Goal: Book appointment/travel/reservation

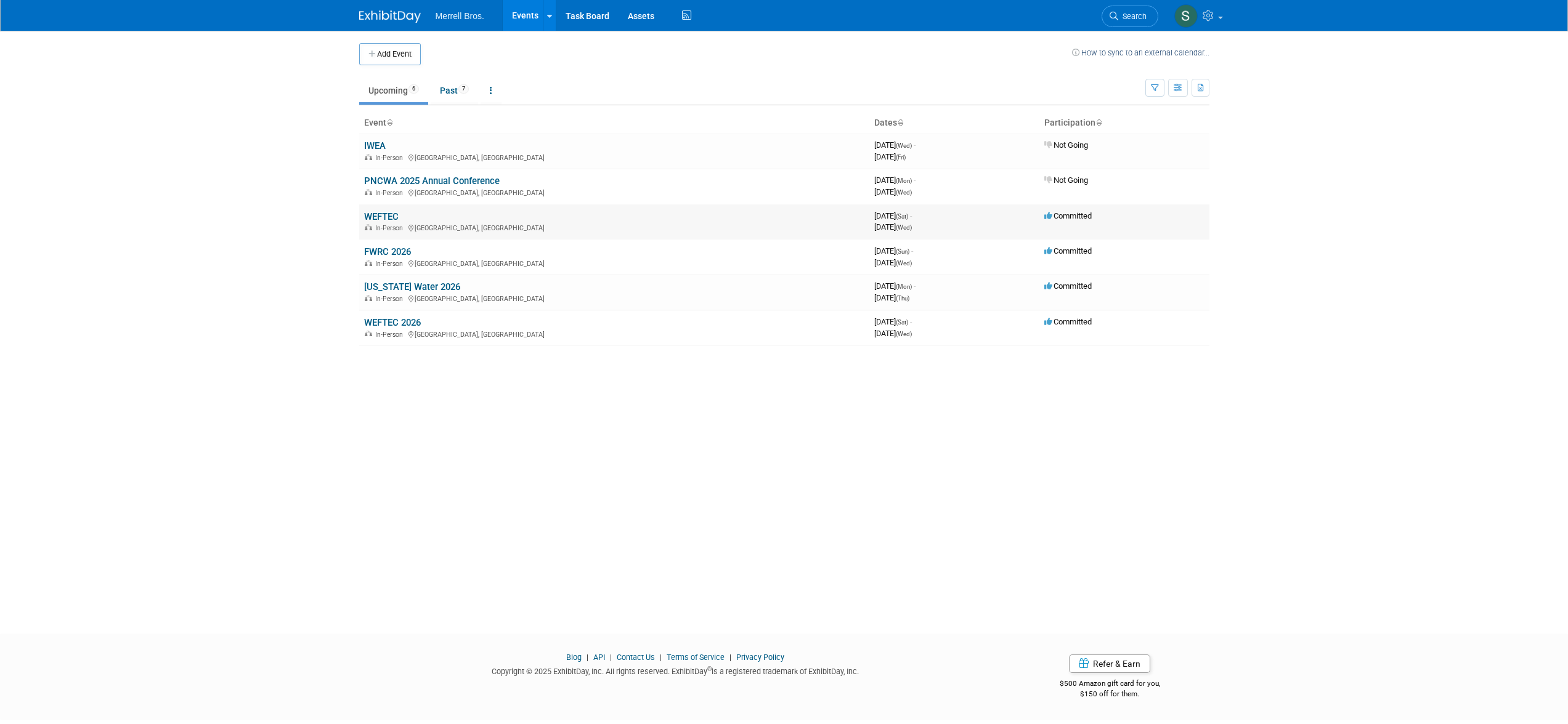
click at [379, 213] on link "WEFTEC" at bounding box center [381, 217] width 34 height 11
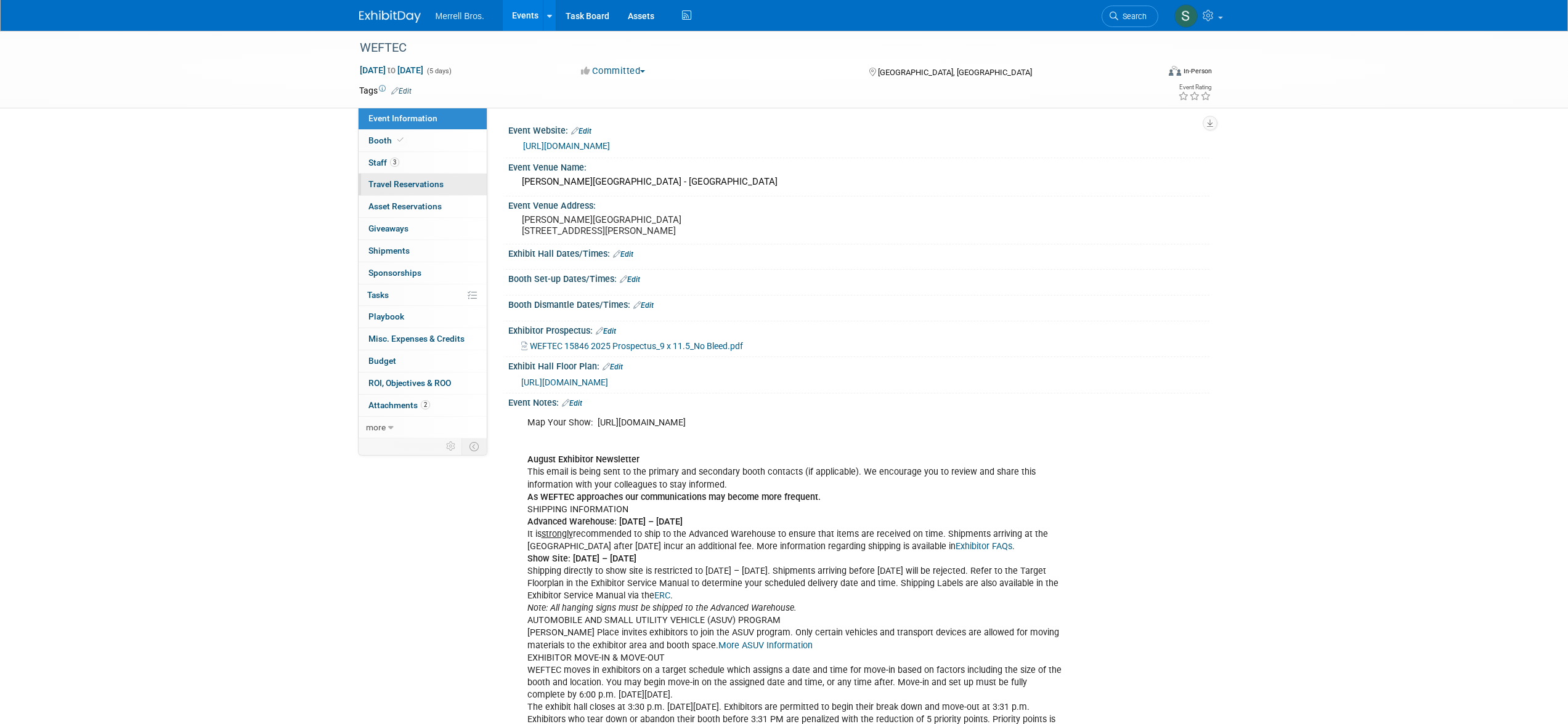
click at [411, 186] on span "Travel Reservations 0" at bounding box center [406, 184] width 75 height 10
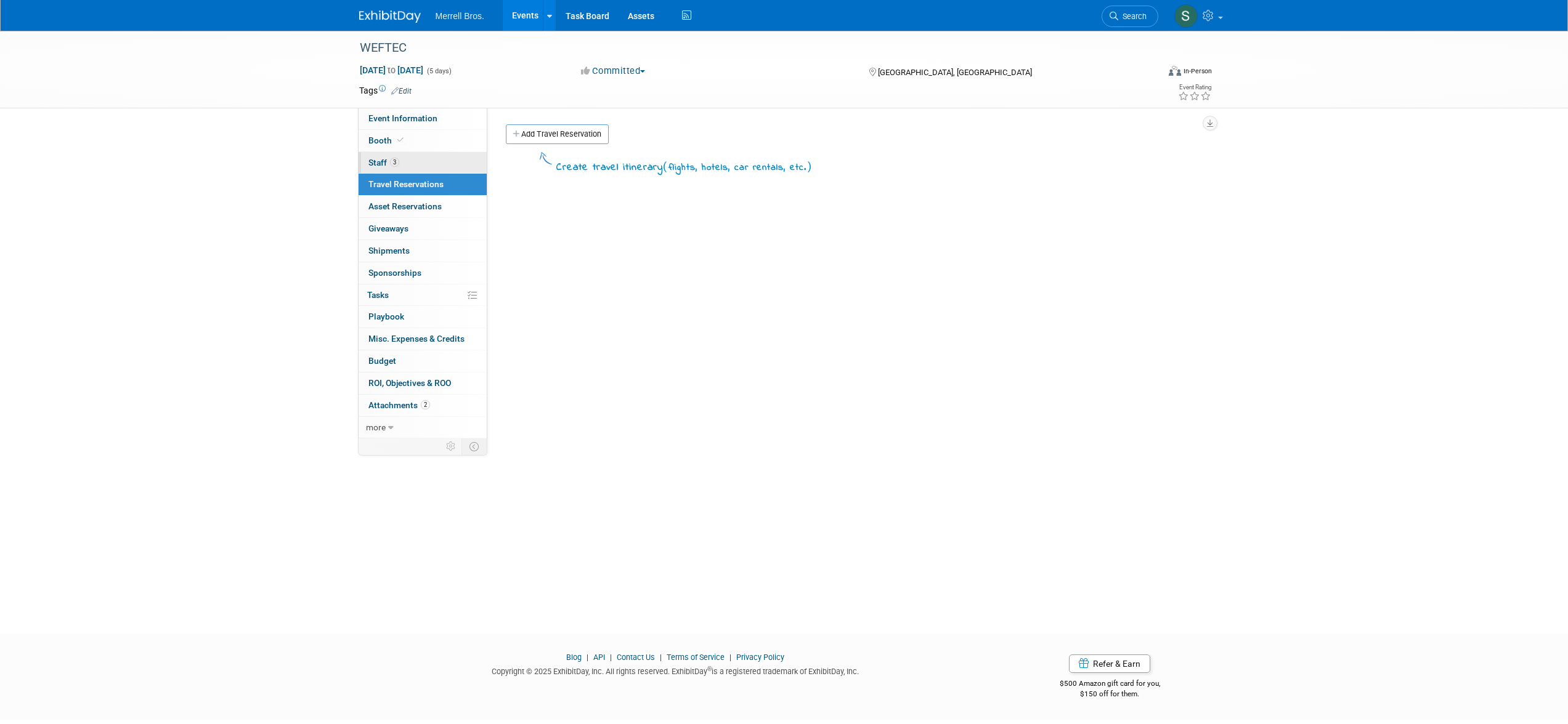
click at [406, 167] on link "3 Staff 3" at bounding box center [423, 162] width 128 height 22
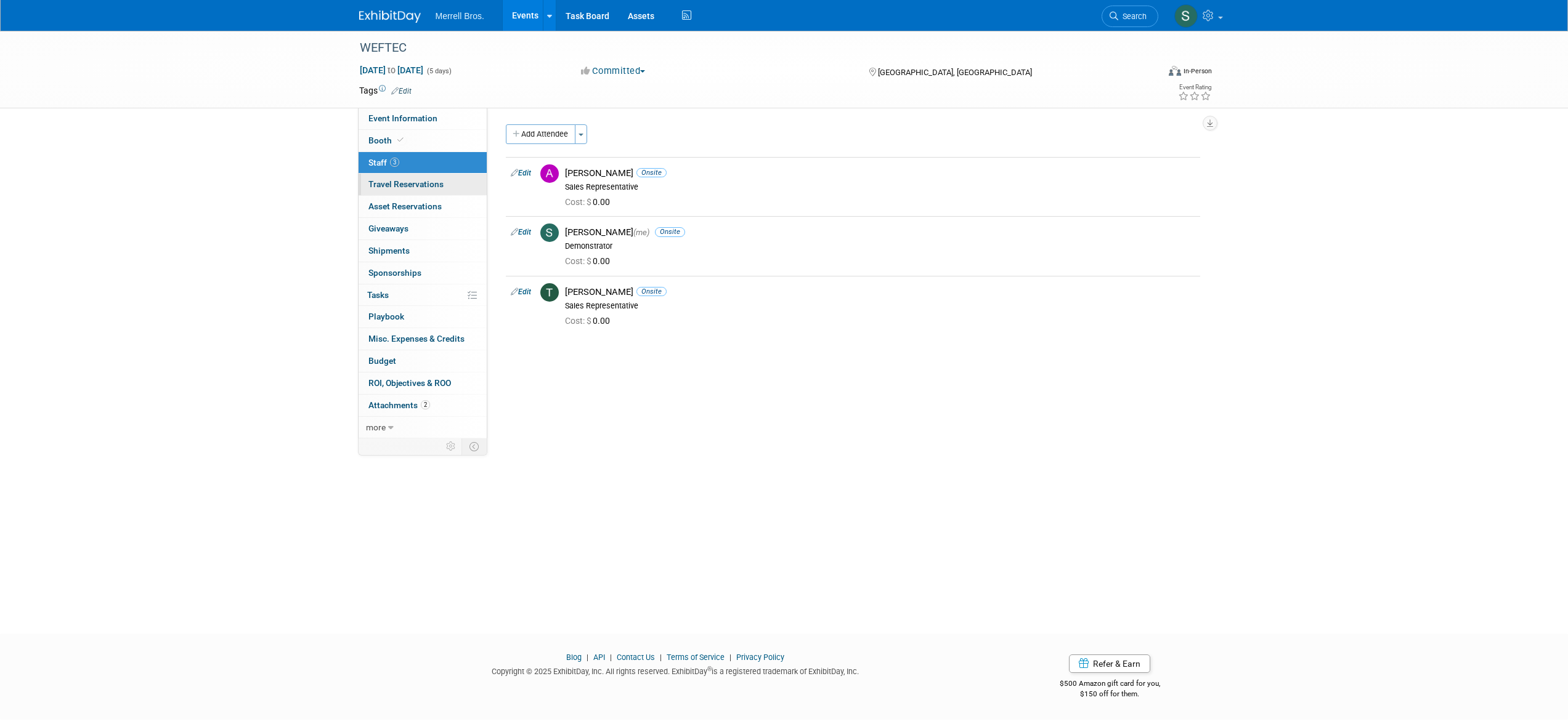
click at [401, 187] on span "Travel Reservations 0" at bounding box center [406, 184] width 75 height 10
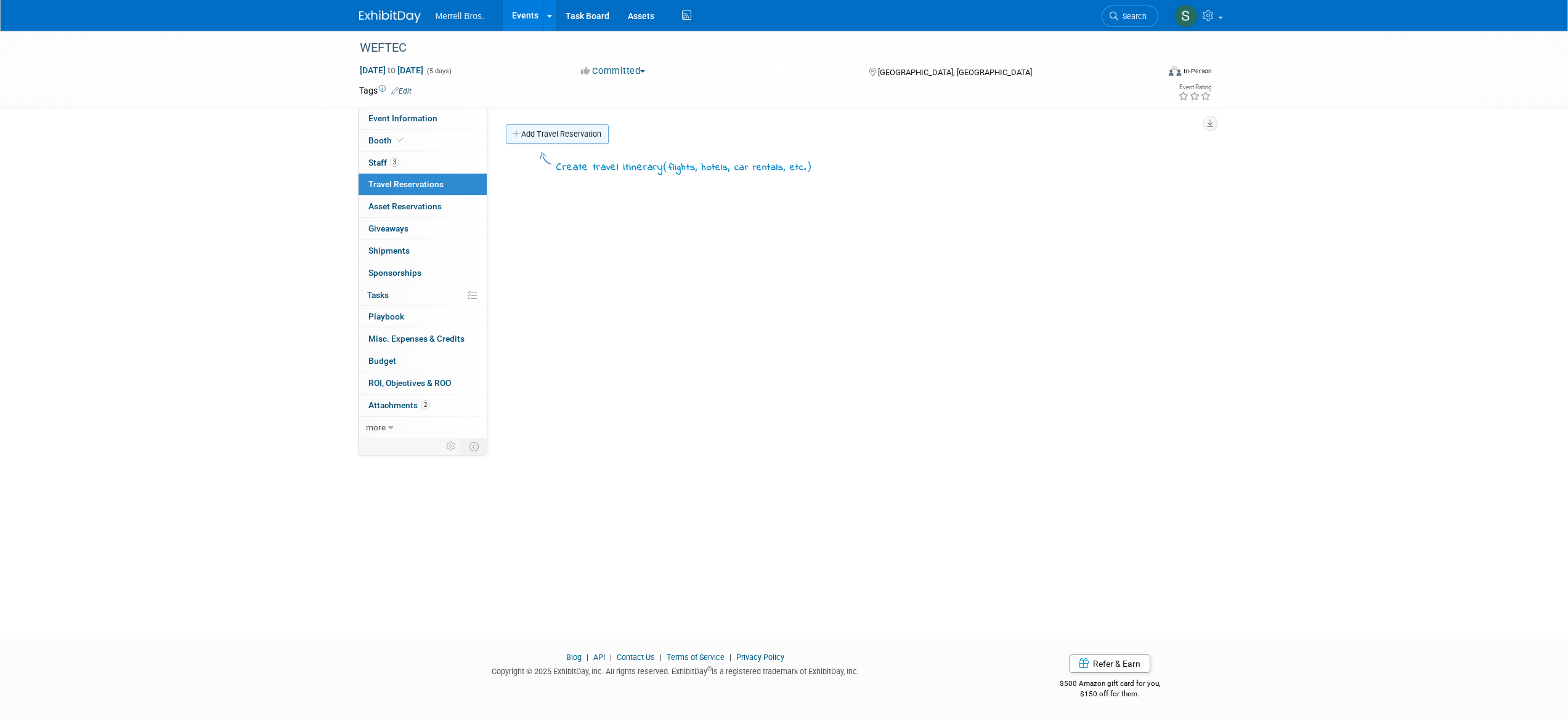
click at [572, 134] on link "Add Travel Reservation" at bounding box center [557, 134] width 103 height 20
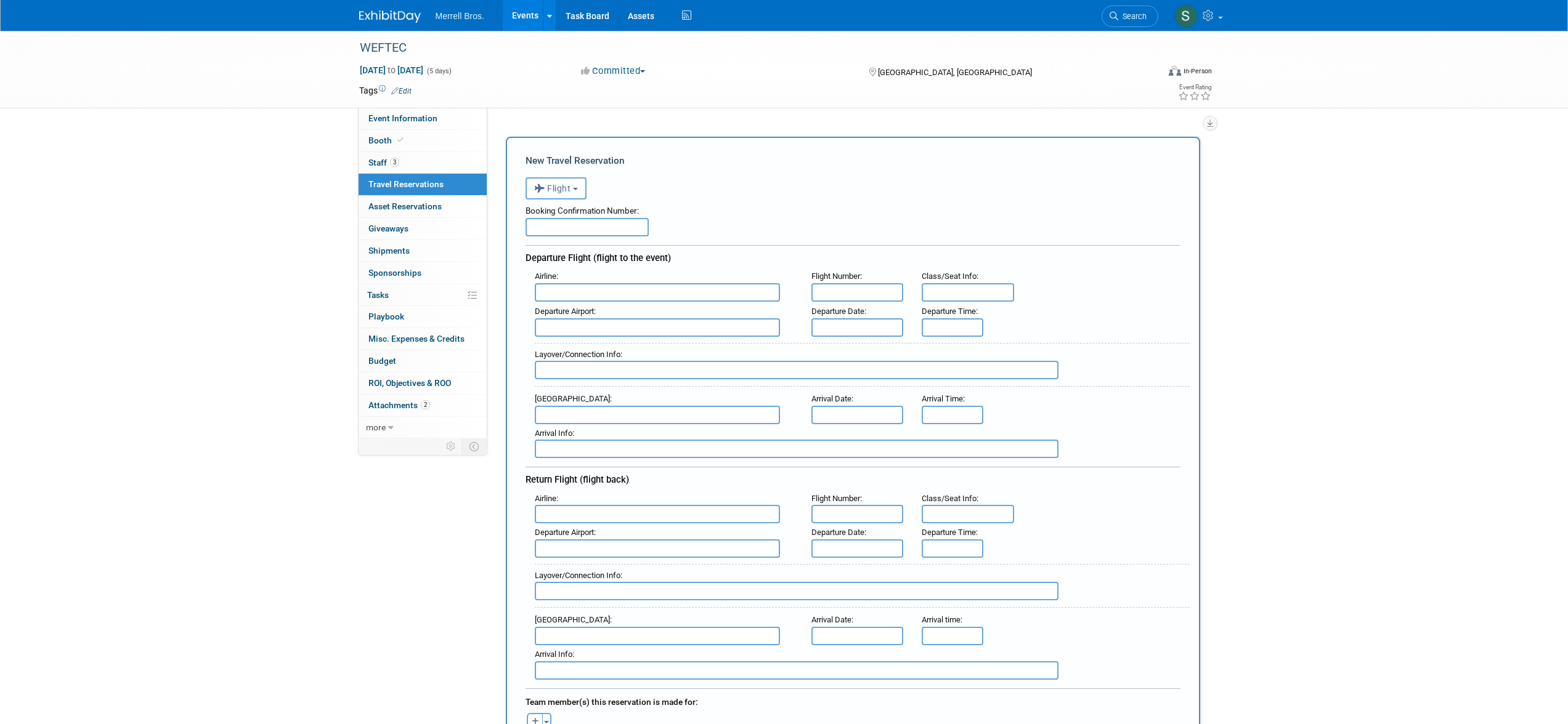
click at [586, 220] on input "text" at bounding box center [587, 227] width 123 height 18
paste input "BLN67H"
type input "BLN67H"
click at [612, 294] on input "text" at bounding box center [657, 292] width 245 height 18
type input "Southwest"
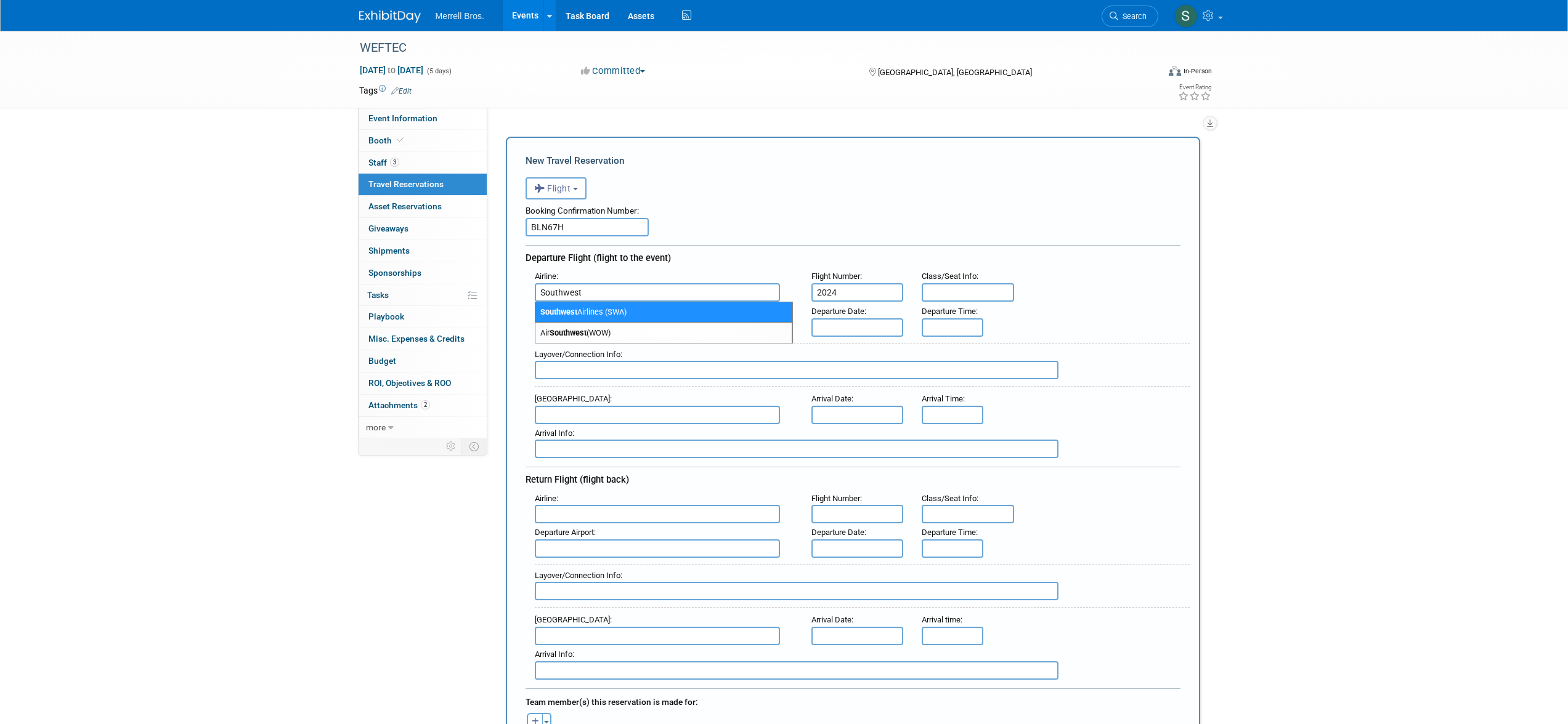
type input "2024"
click at [639, 314] on span "Southwest Airlines (SWA)" at bounding box center [664, 312] width 256 height 20
type input "Southwest Airlines (SWA)"
click at [608, 415] on input "text" at bounding box center [657, 414] width 245 height 18
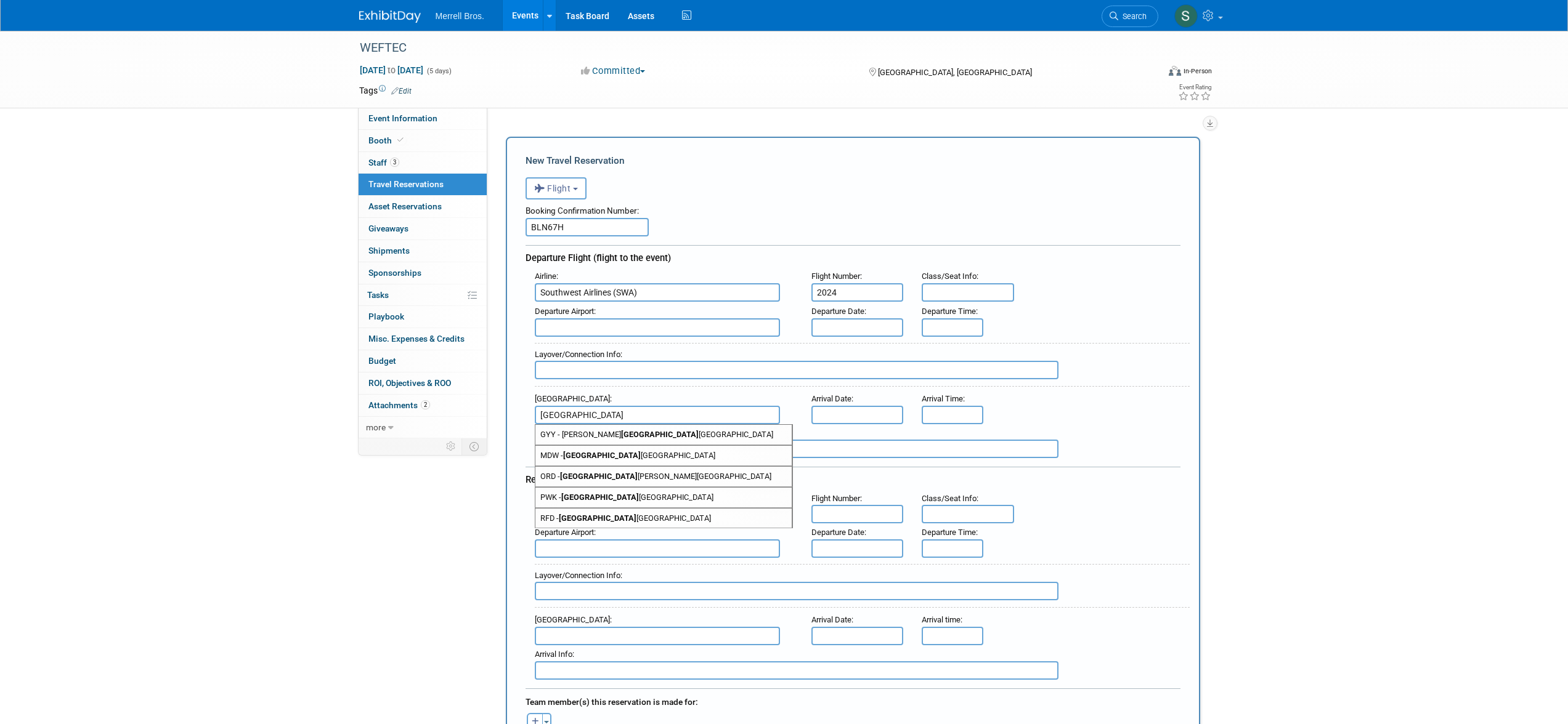
click at [623, 456] on span "MDW - Chicago Midway International Airport" at bounding box center [664, 455] width 256 height 20
type input "MDW - Chicago Midway International Airport"
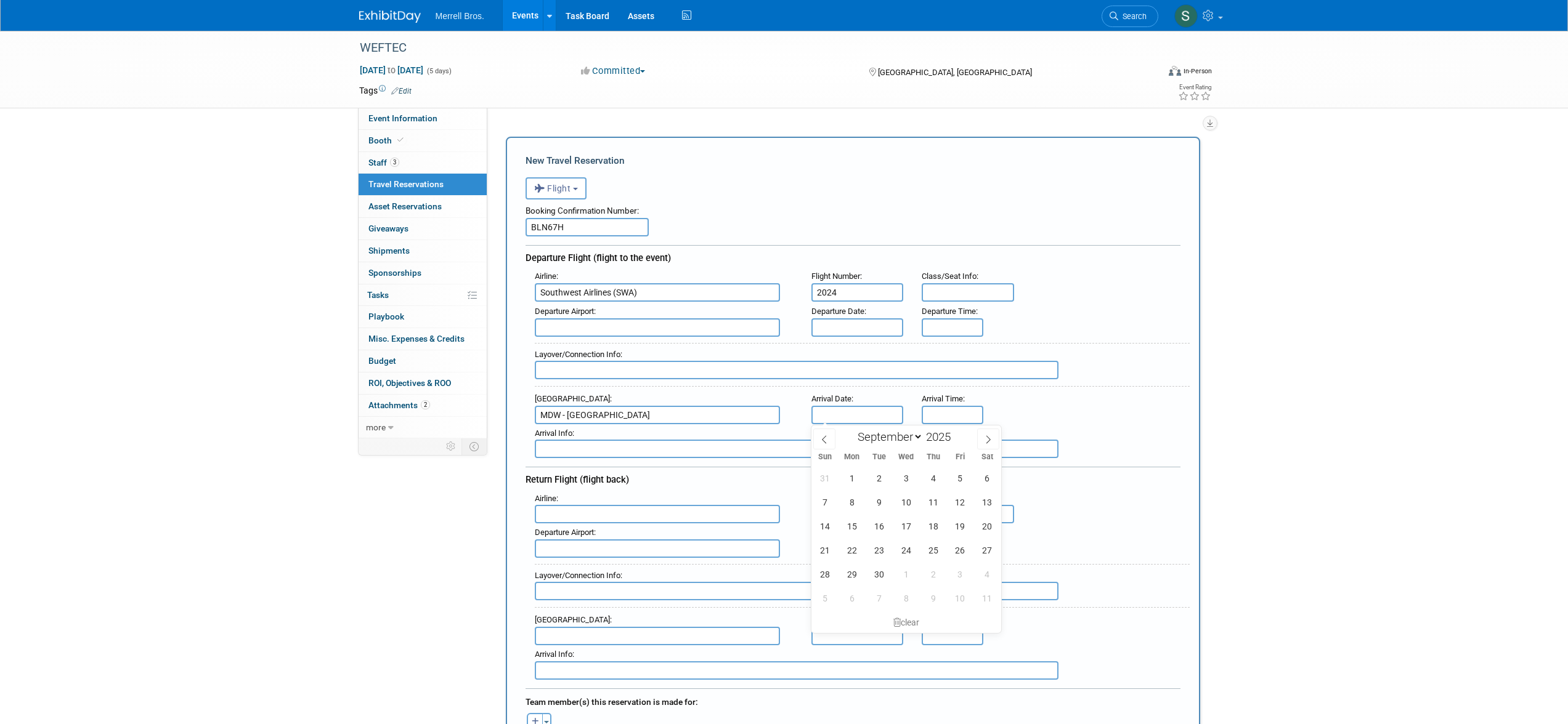
click at [834, 417] on input "text" at bounding box center [857, 414] width 92 height 18
click at [827, 571] on span "28" at bounding box center [825, 574] width 24 height 24
type input "Sep 28, 2025"
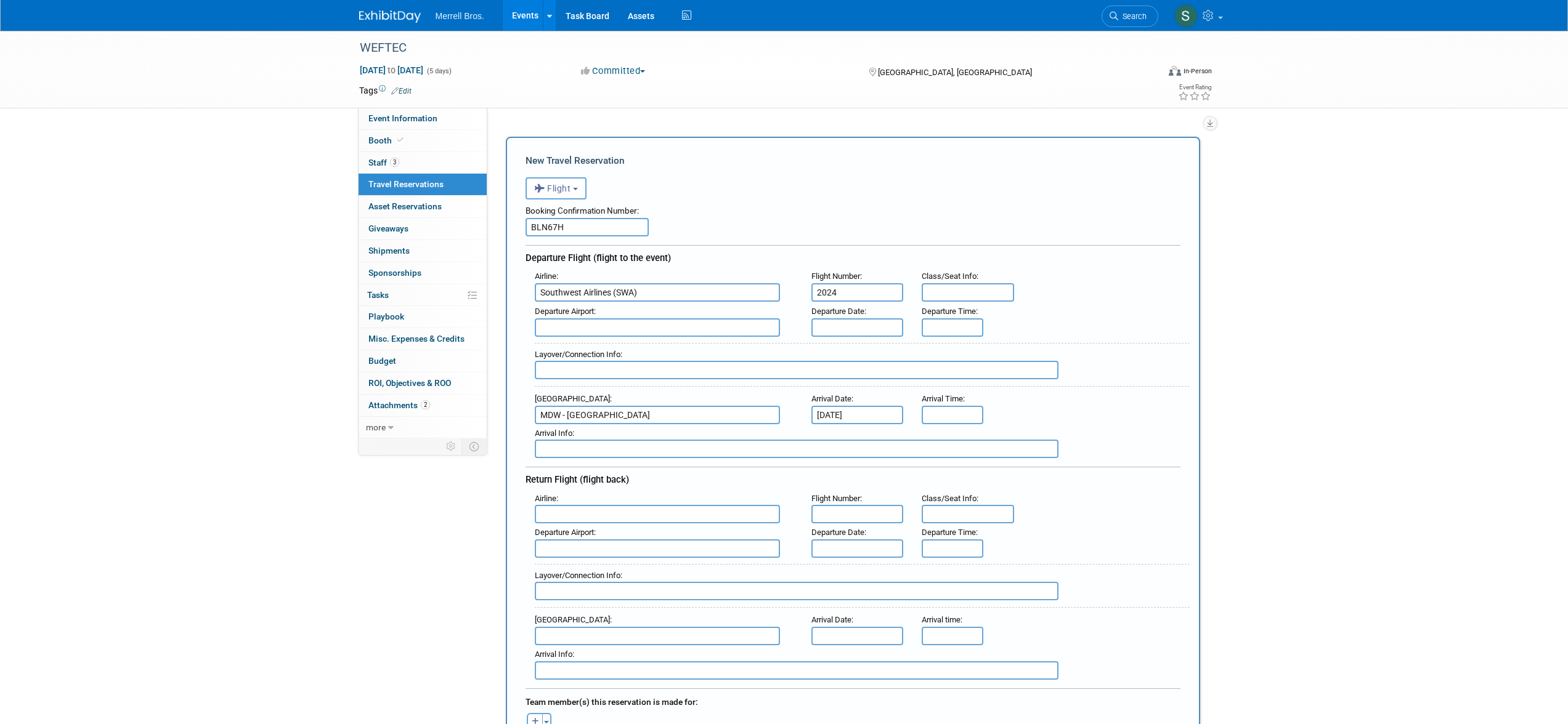
click at [663, 510] on input "text" at bounding box center [657, 514] width 245 height 18
click at [641, 534] on span "Southwe st Airlines (SWA)" at bounding box center [664, 534] width 256 height 20
type input "Southwest Airlines (SWA)"
click at [828, 516] on input "text" at bounding box center [857, 514] width 92 height 18
type input "3915"
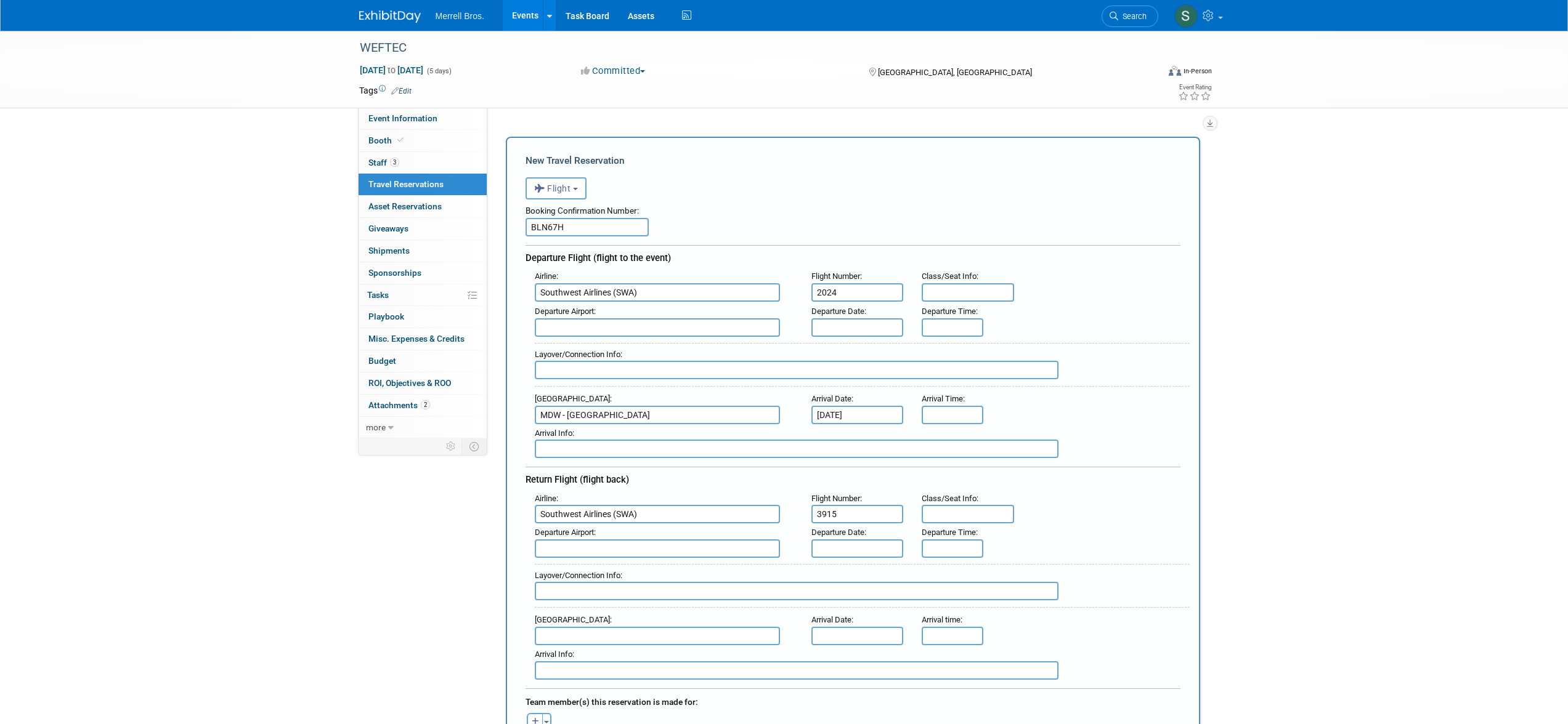
click at [633, 548] on input "text" at bounding box center [657, 548] width 245 height 18
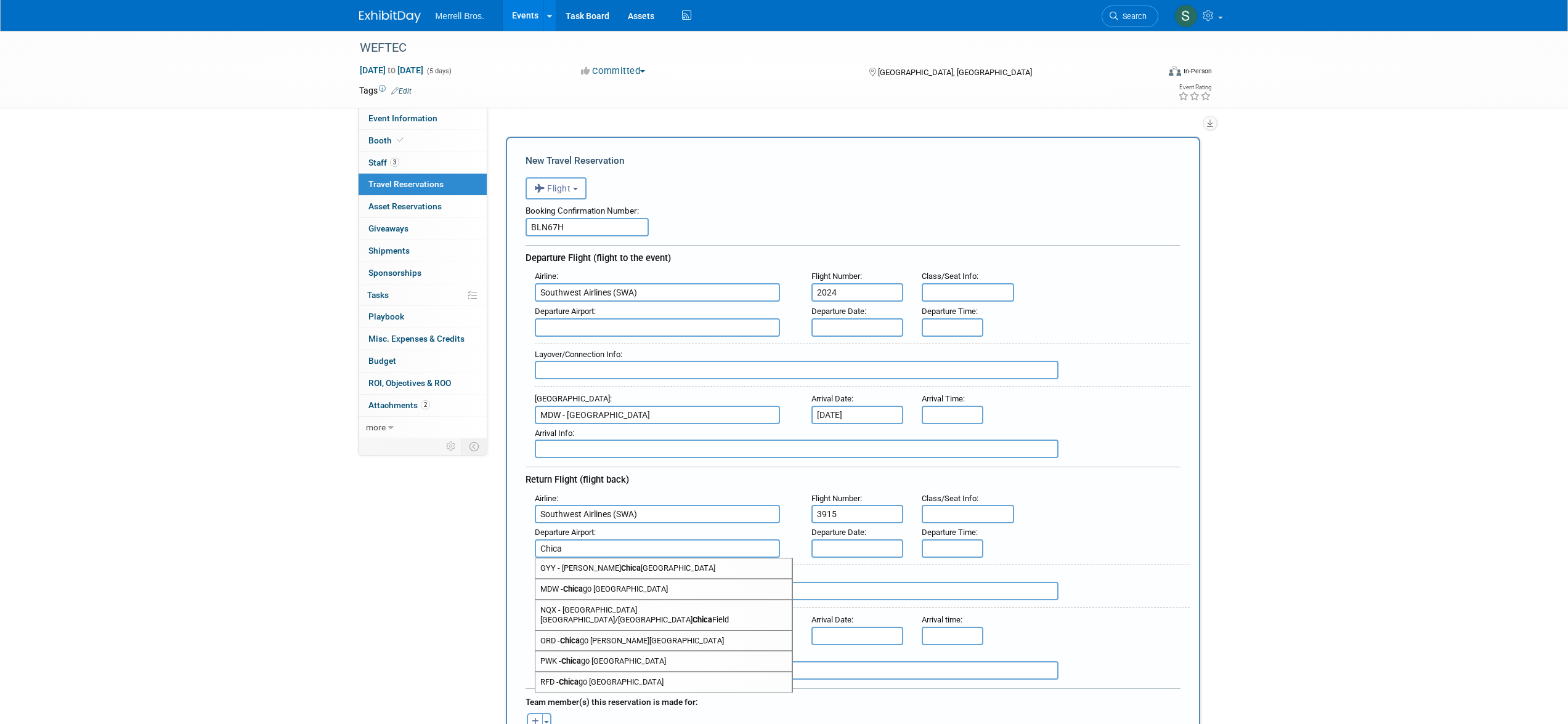
click at [649, 583] on span "MDW - Chica go Midway International Airport" at bounding box center [664, 589] width 256 height 20
type input "MDW - Chicago Midway International Airport"
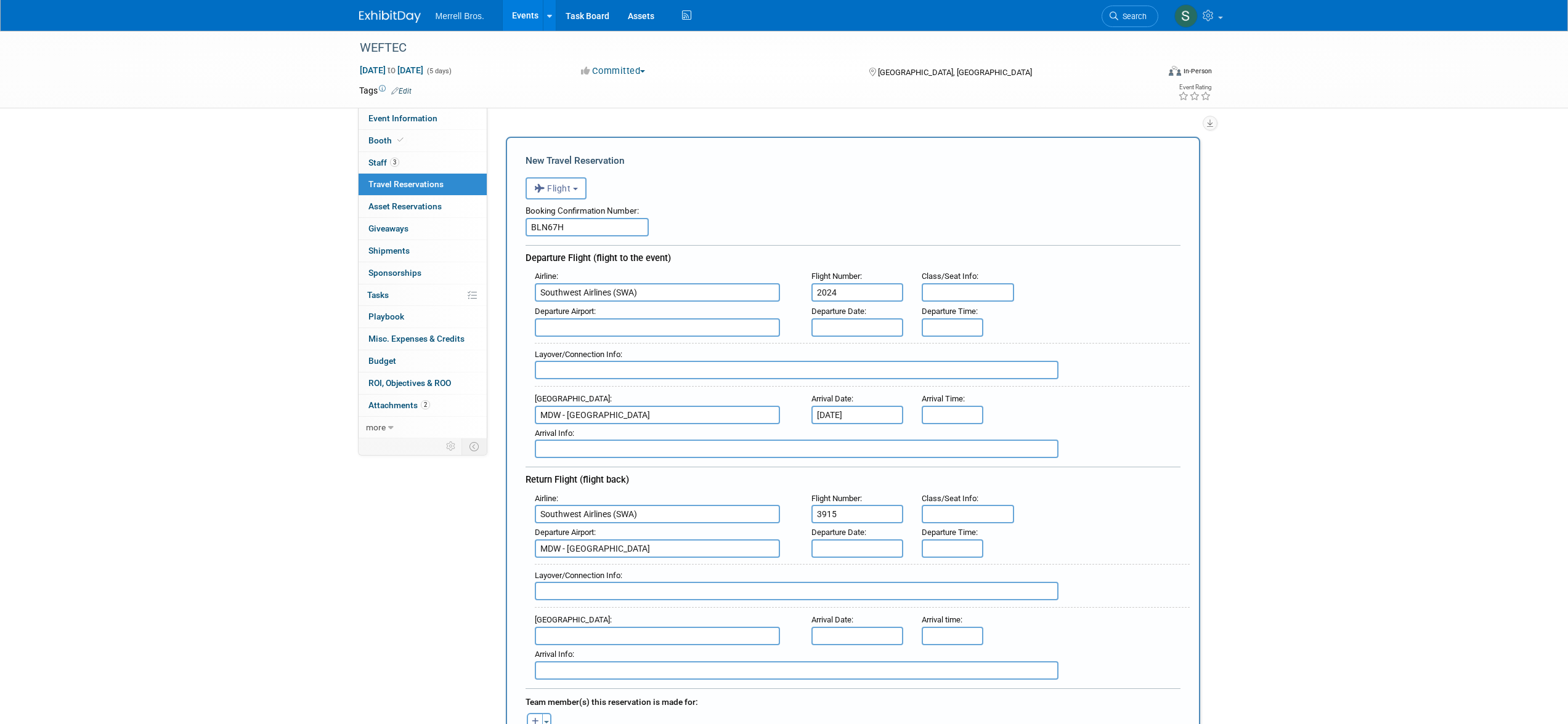
click at [604, 634] on input "text" at bounding box center [657, 636] width 245 height 18
click at [625, 659] on span "TPA - Tampa International Airport" at bounding box center [664, 656] width 256 height 20
type input "TPA - Tampa International Airport"
click at [869, 630] on input "text" at bounding box center [857, 636] width 92 height 18
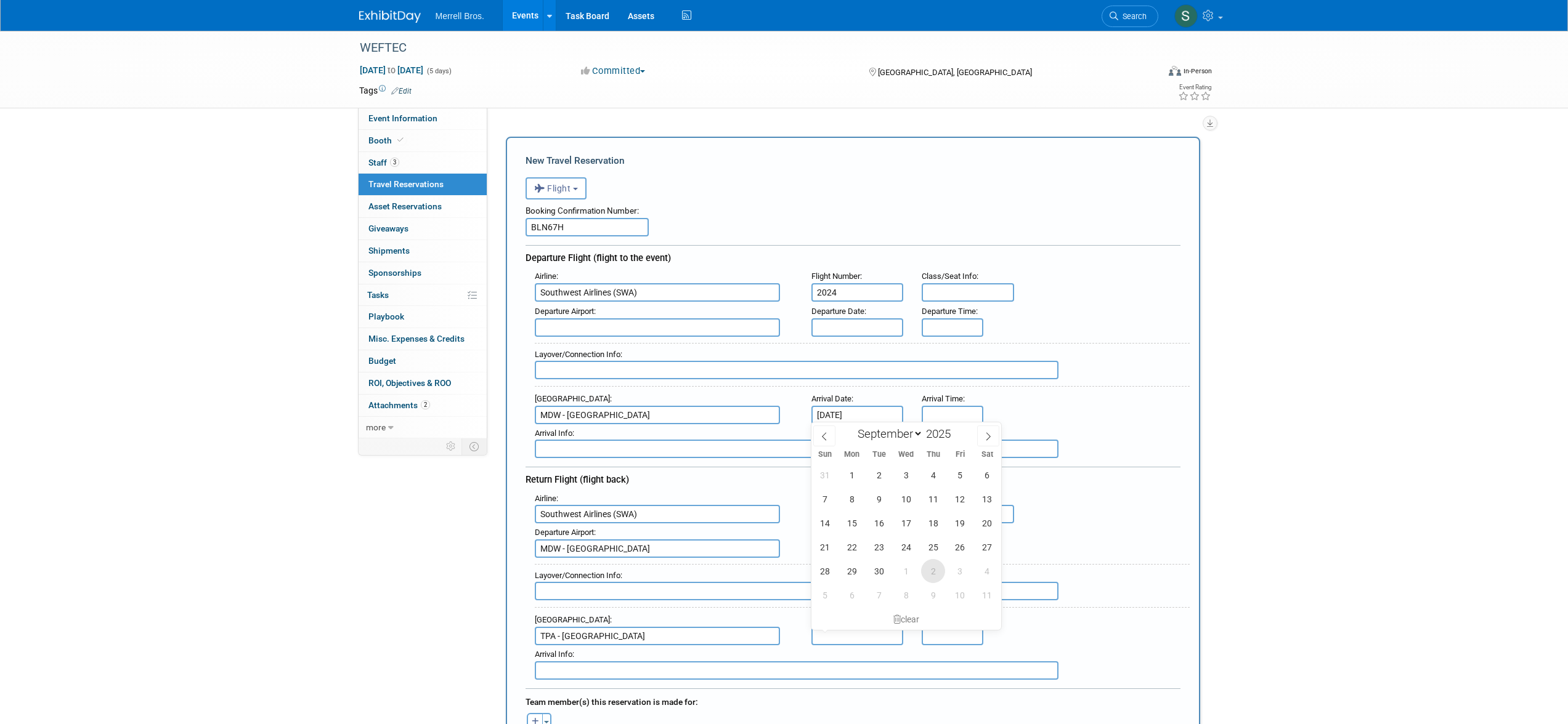
click at [928, 571] on span "2" at bounding box center [933, 571] width 24 height 24
type input "Oct 2, 2025"
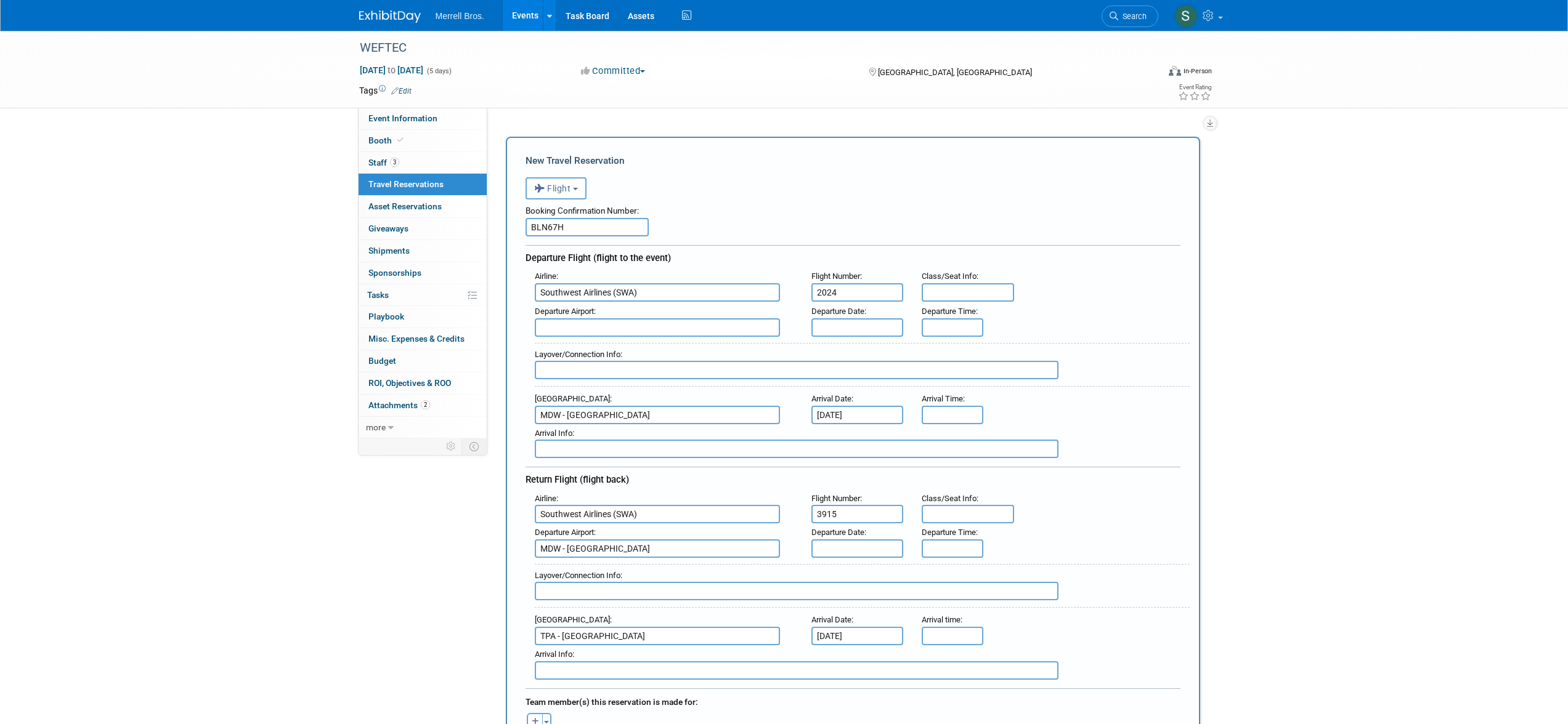
click at [1039, 560] on div "Layover/Connection Info :" at bounding box center [858, 585] width 664 height 54
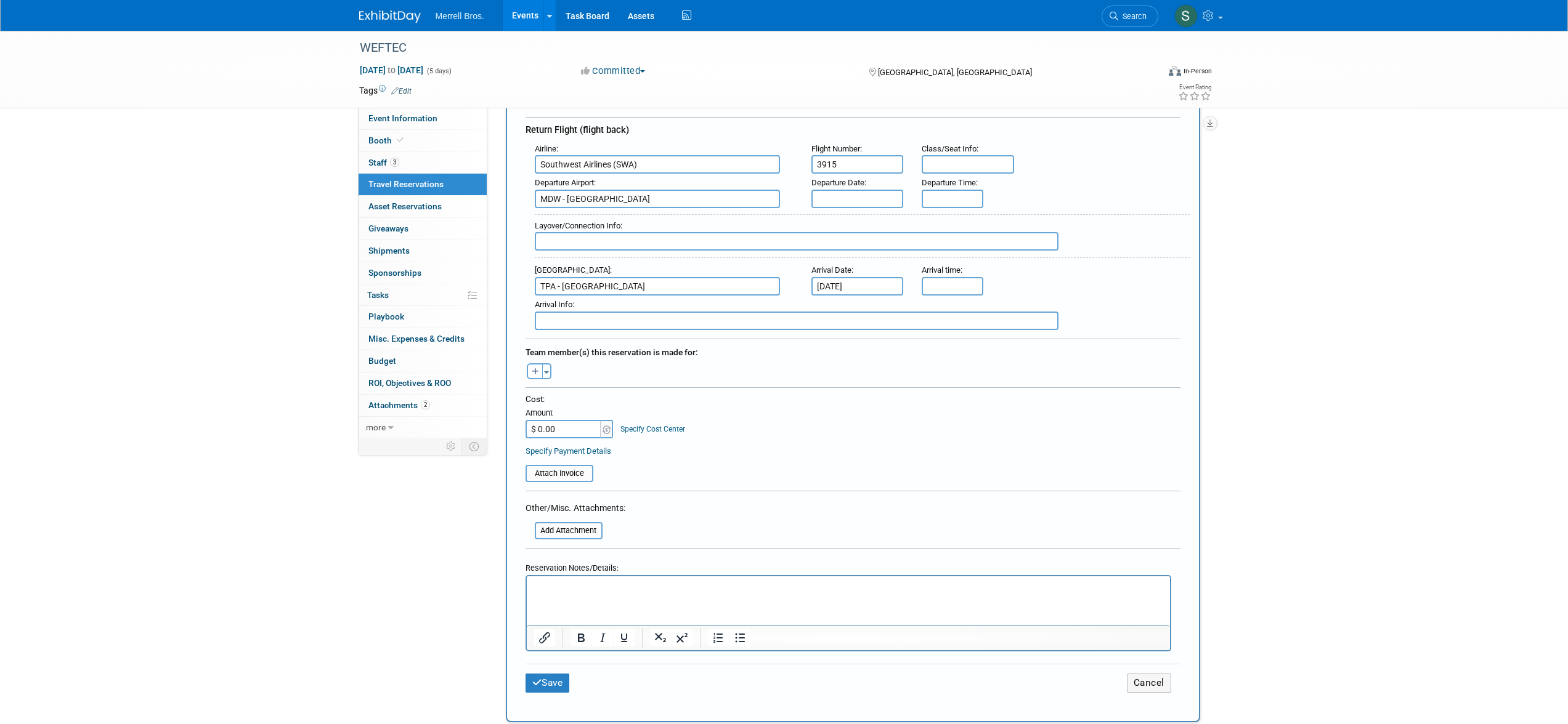
scroll to position [352, 0]
click at [559, 429] on input "$ 0.00" at bounding box center [564, 426] width 77 height 18
click at [555, 470] on input "file" at bounding box center [519, 471] width 146 height 14
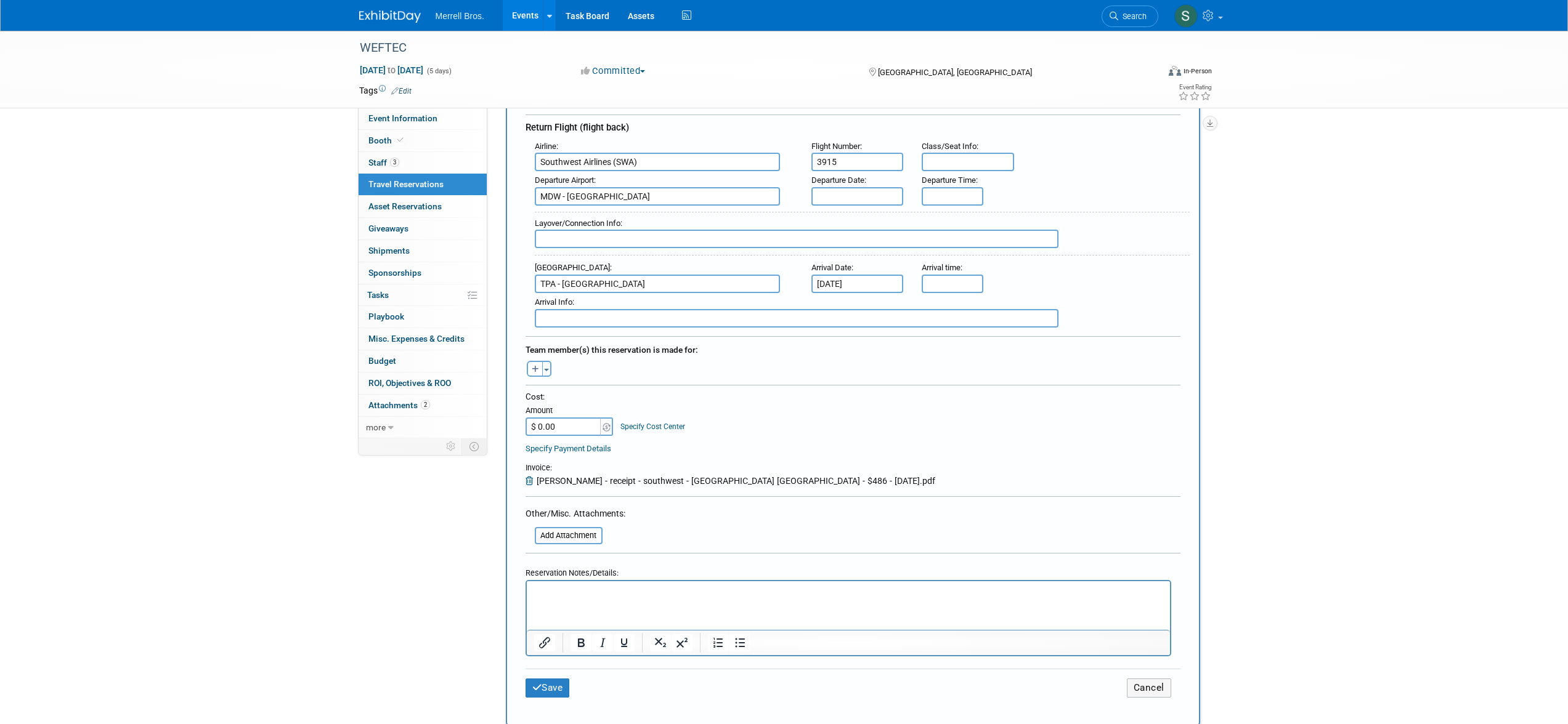
click at [563, 427] on input "$ 0.00" at bounding box center [564, 426] width 77 height 18
type input "$ 486.00"
click at [565, 599] on html at bounding box center [848, 590] width 644 height 18
click at [553, 690] on button "Save" at bounding box center [547, 688] width 44 height 19
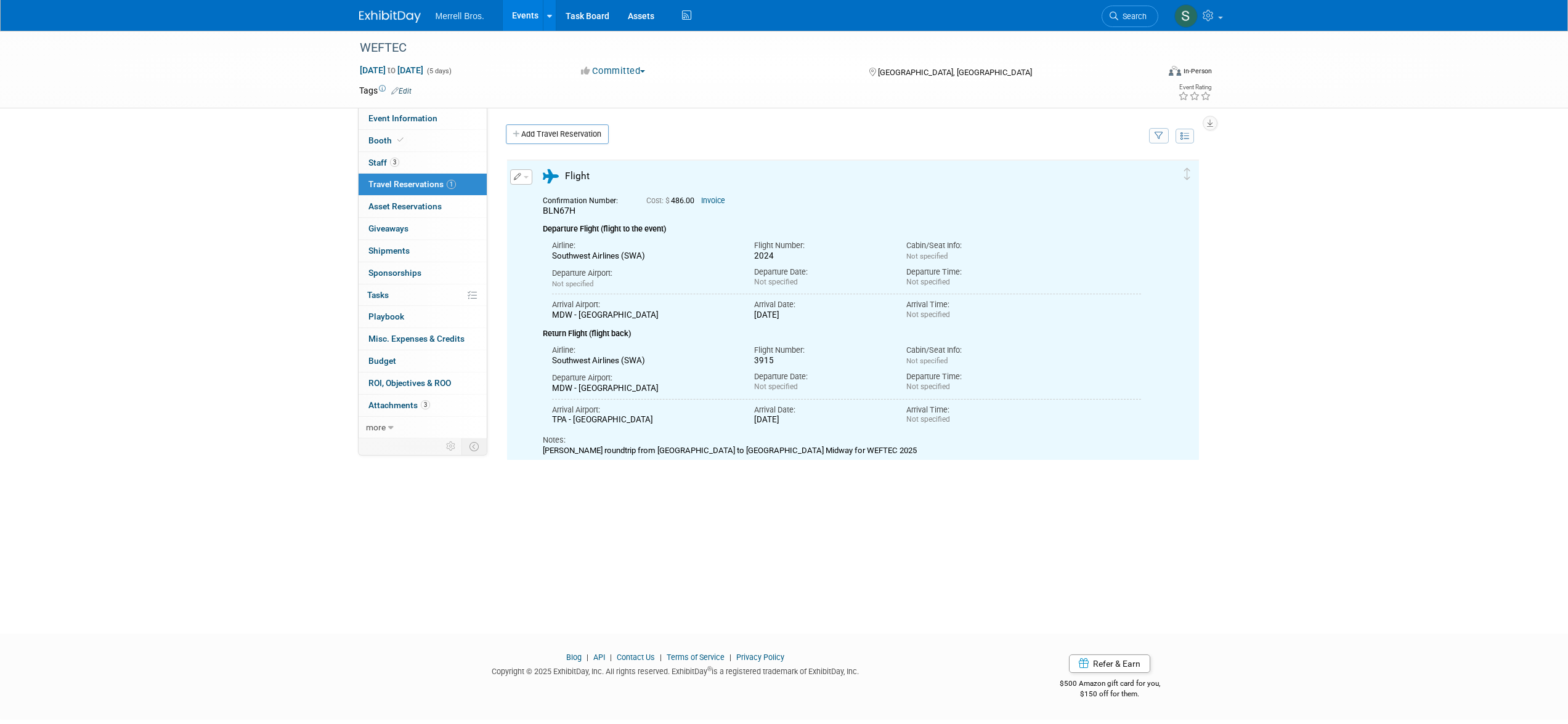
scroll to position [0, 0]
